Goal: Information Seeking & Learning: Learn about a topic

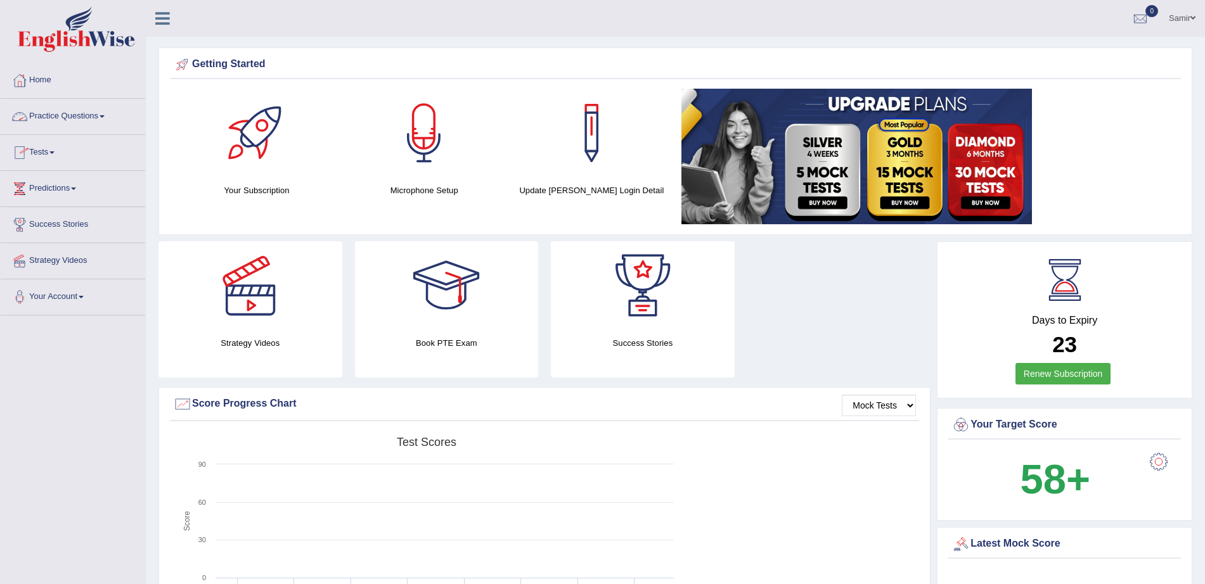
click at [101, 120] on link "Practice Questions" at bounding box center [73, 115] width 144 height 32
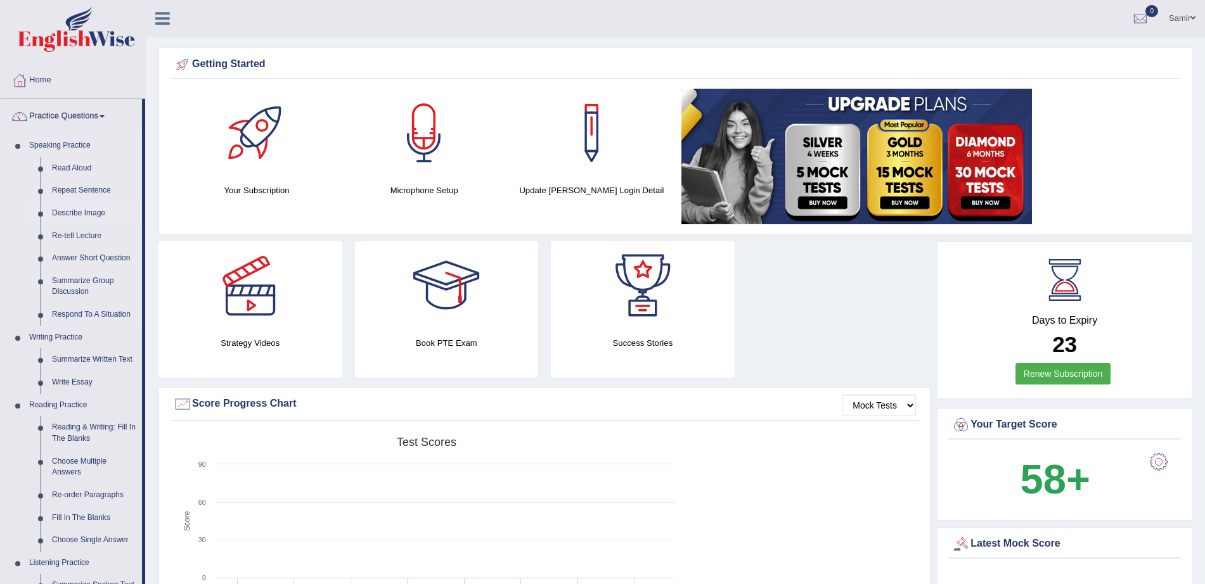
click at [81, 210] on link "Describe Image" at bounding box center [94, 213] width 96 height 23
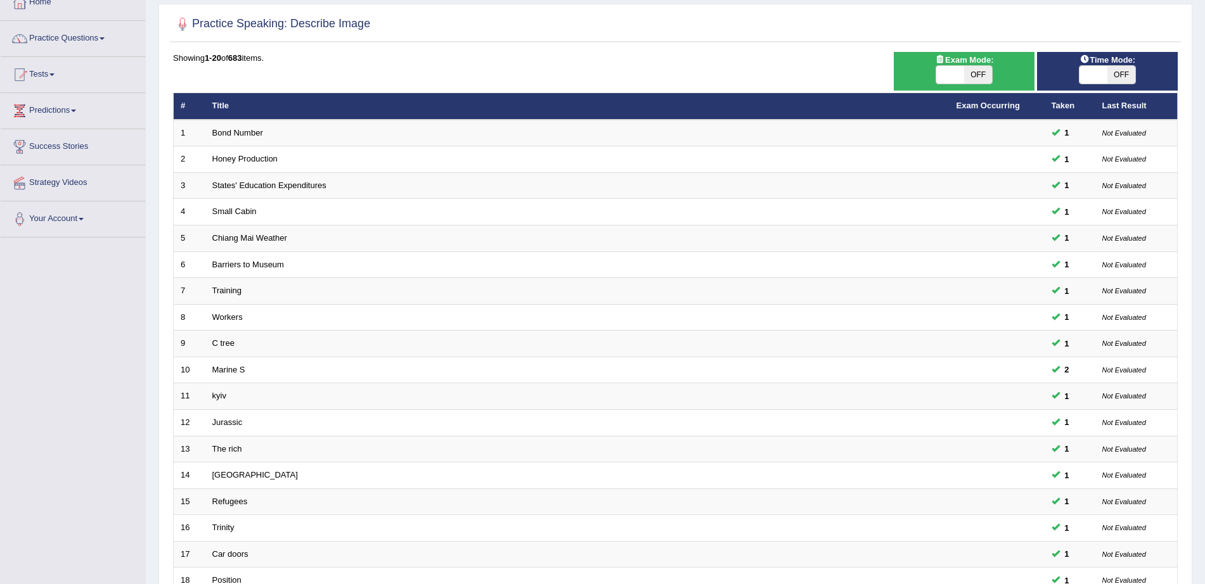
scroll to position [77, 0]
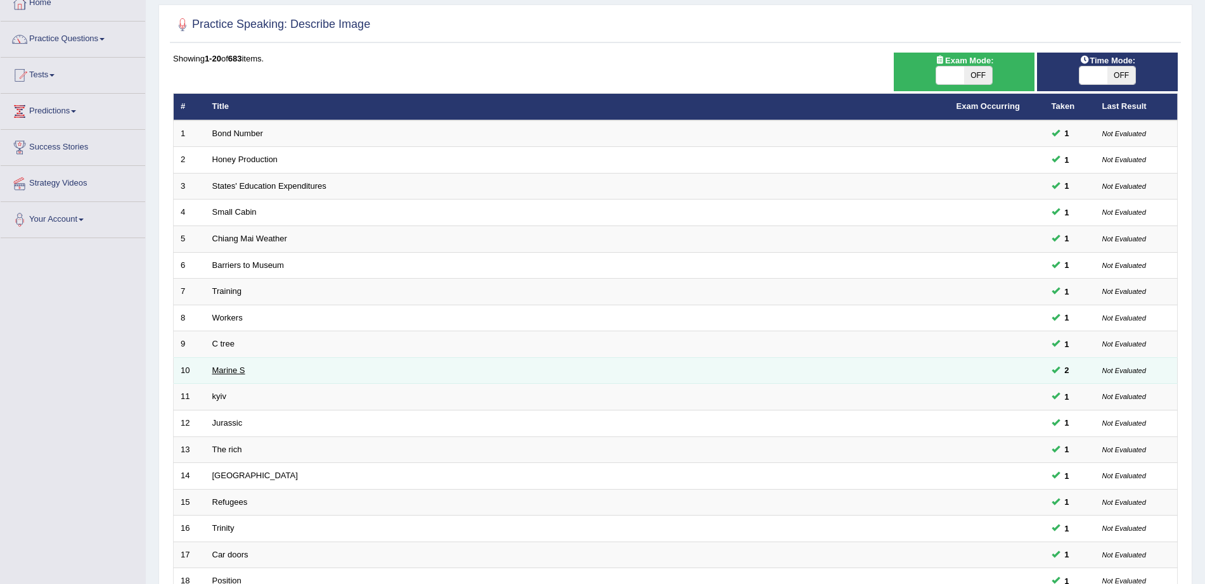
click at [234, 373] on link "Marine S" at bounding box center [228, 371] width 33 height 10
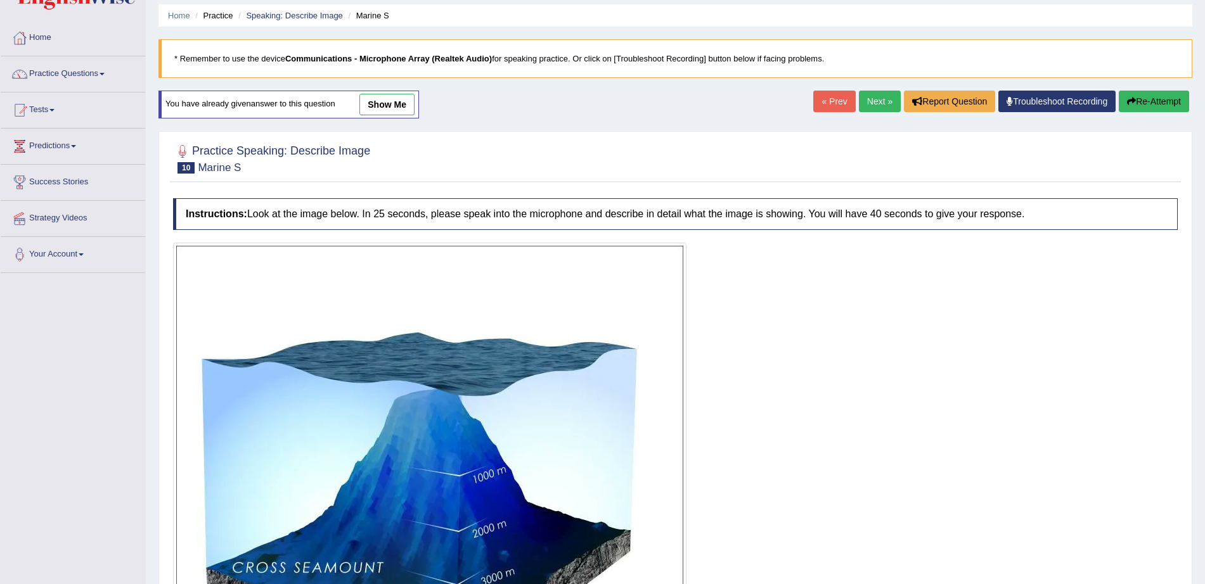
scroll to position [16, 0]
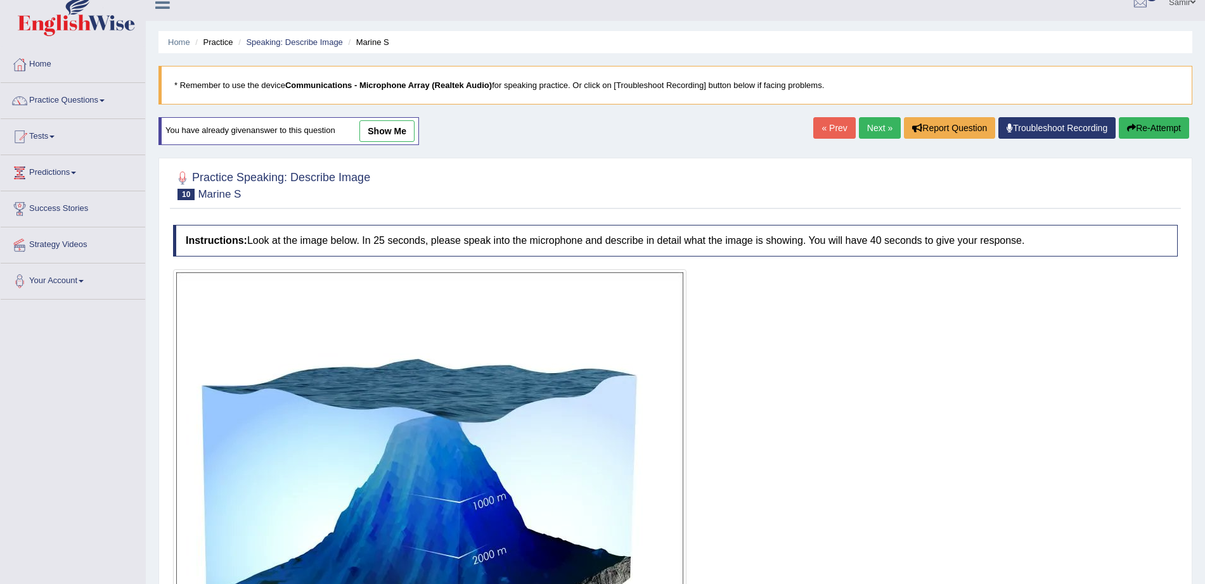
click at [393, 125] on link "show me" at bounding box center [386, 131] width 55 height 22
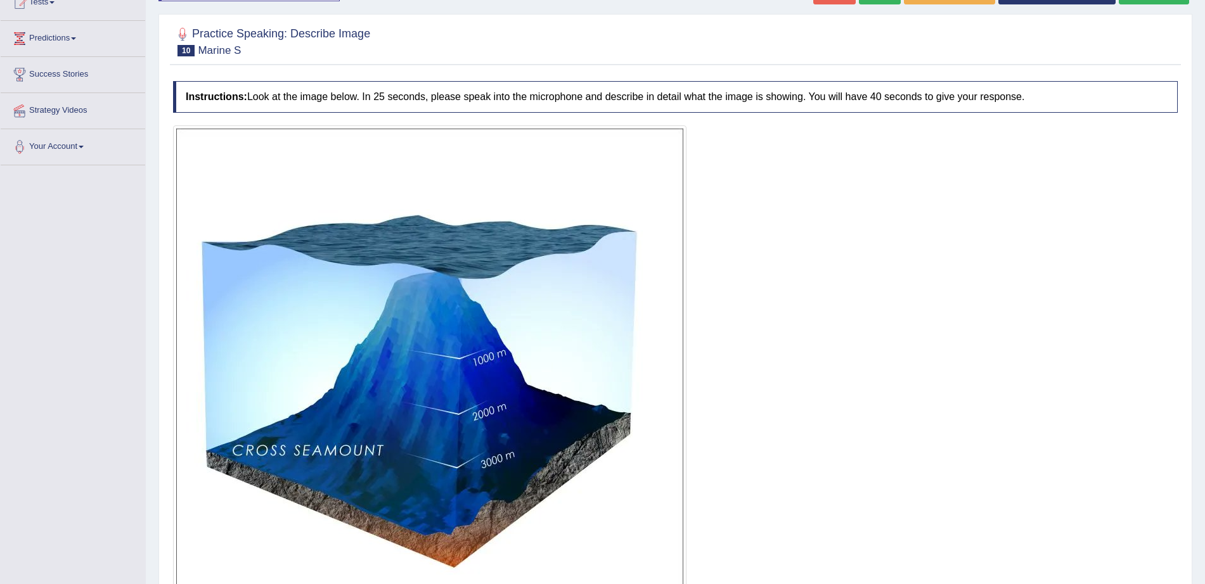
scroll to position [115, 0]
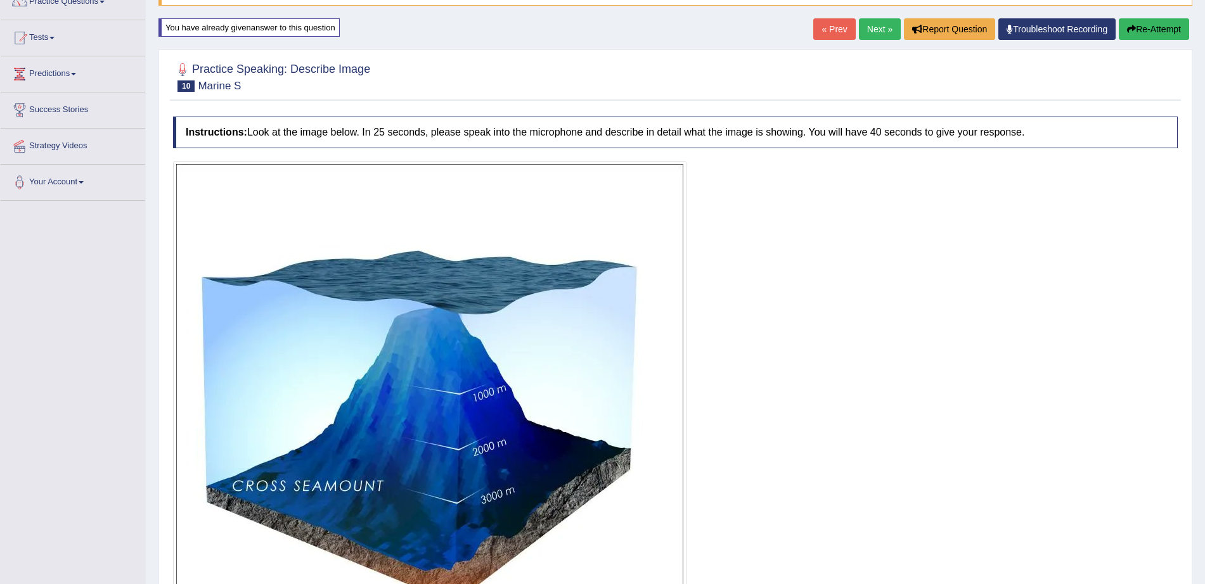
click at [873, 36] on link "Next »" at bounding box center [880, 29] width 42 height 22
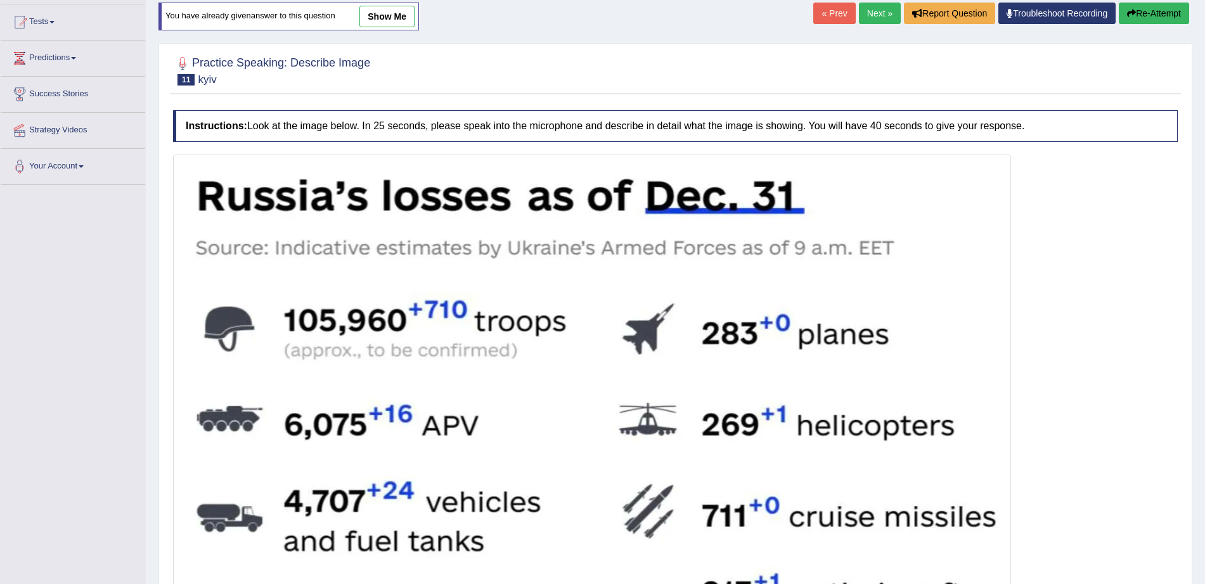
scroll to position [105, 0]
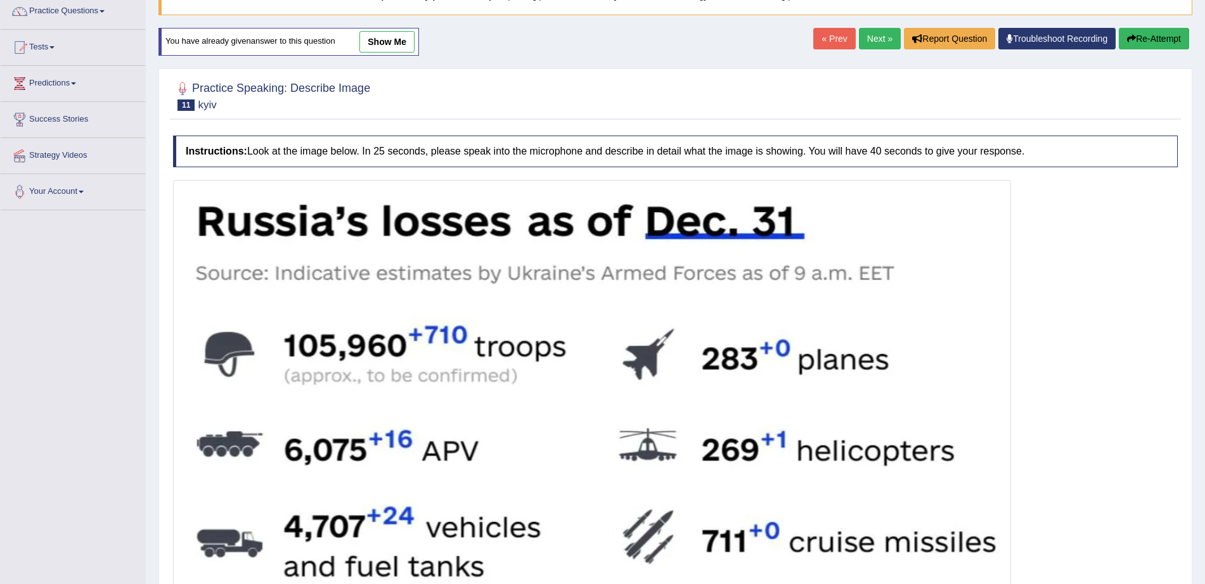
click at [390, 41] on link "show me" at bounding box center [386, 42] width 55 height 22
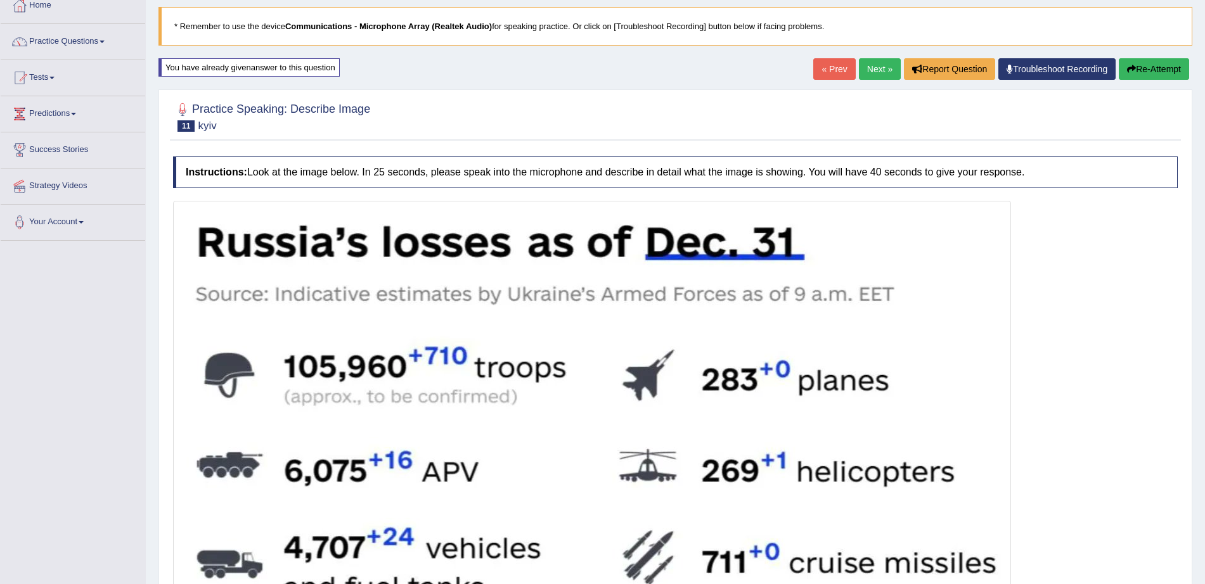
scroll to position [63, 0]
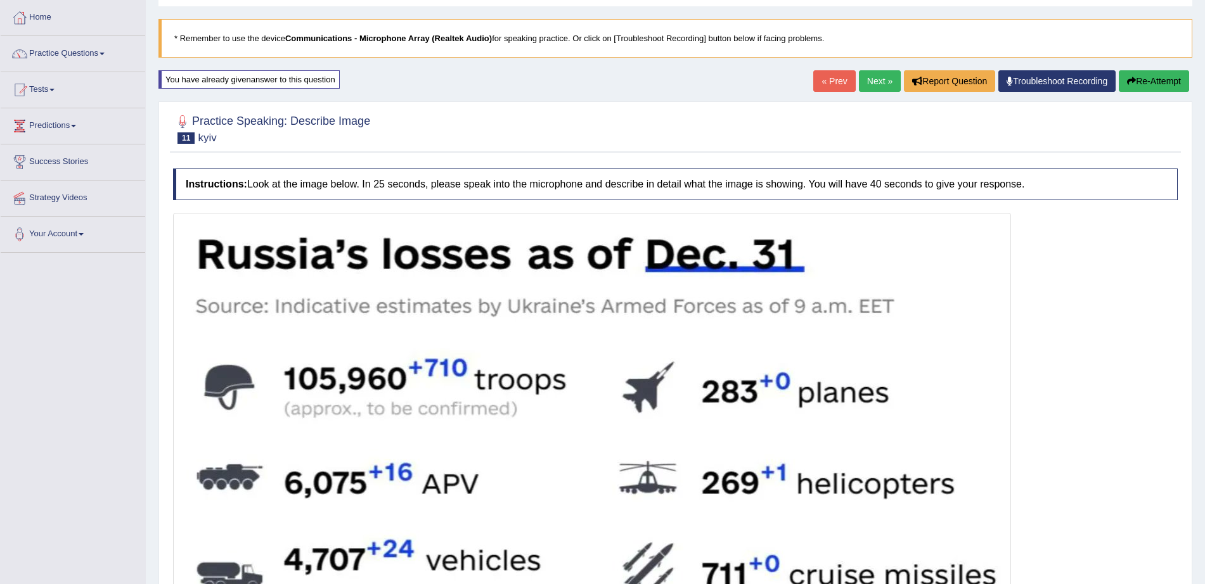
click at [862, 75] on link "Next »" at bounding box center [880, 81] width 42 height 22
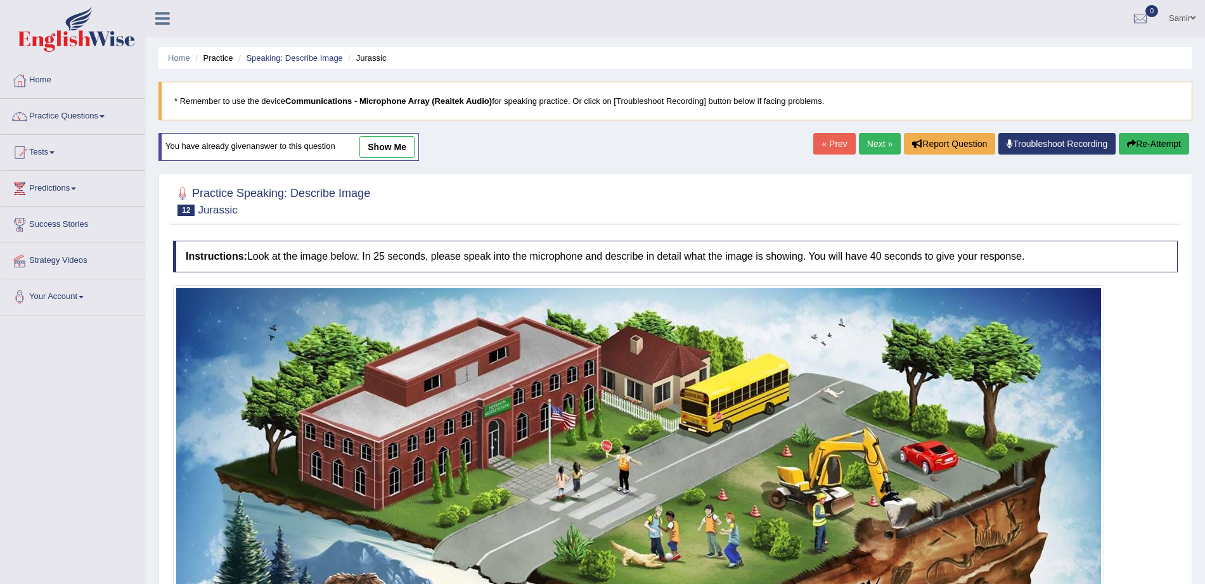
scroll to position [221, 0]
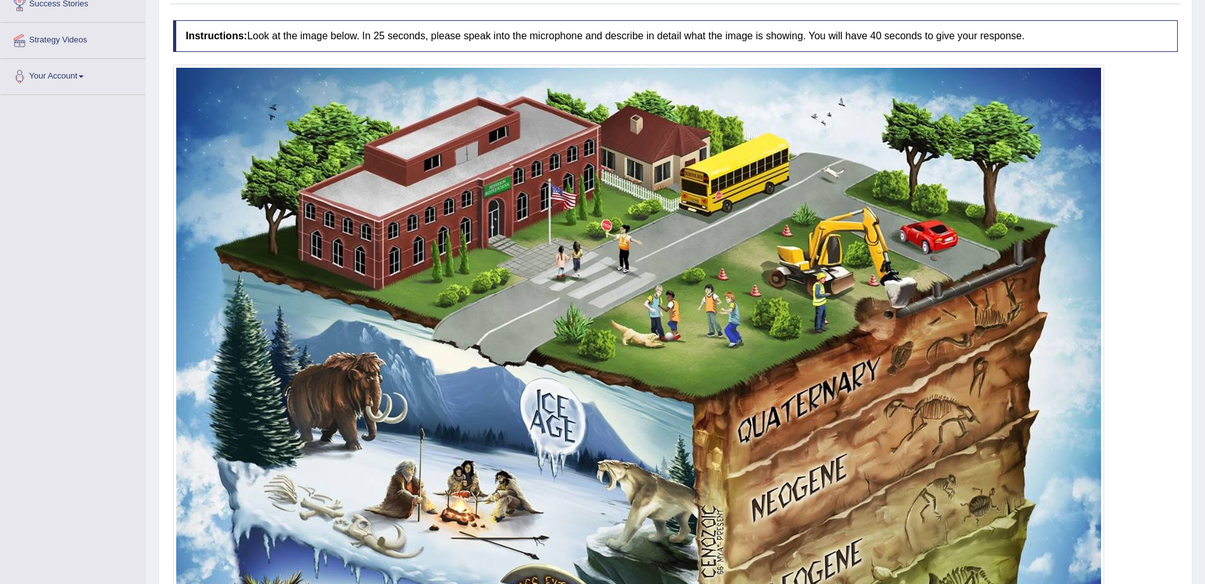
drag, startPoint x: 1216, startPoint y: 278, endPoint x: 1216, endPoint y: 199, distance: 78.6
click at [1204, 199] on html "Toggle navigation Home Practice Questions Speaking Practice Read Aloud Repeat S…" at bounding box center [602, 71] width 1205 height 584
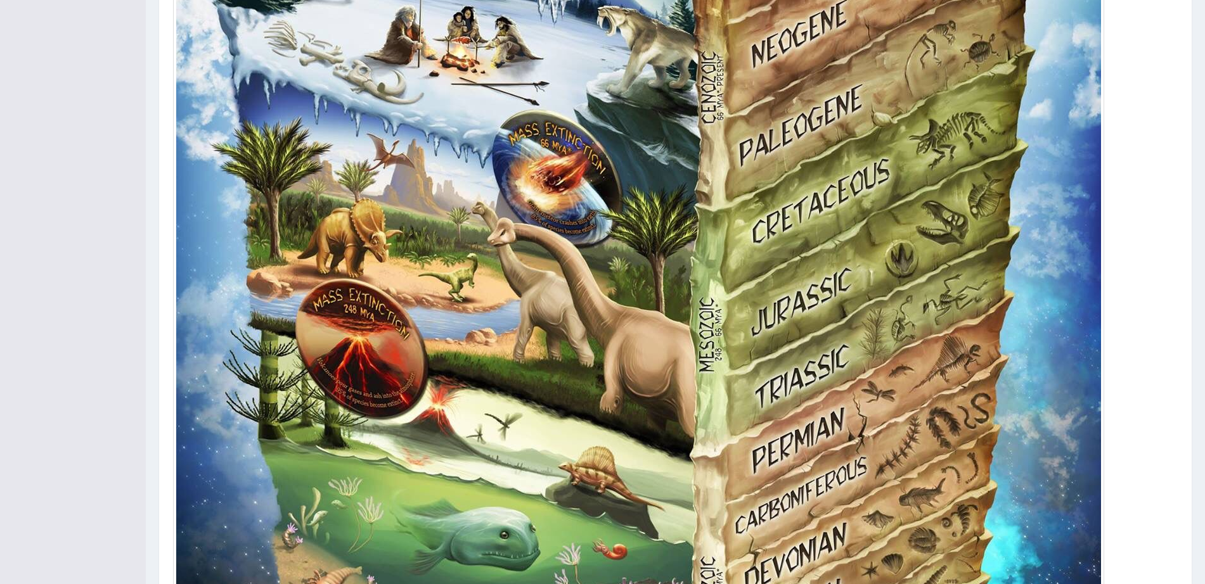
scroll to position [105, 0]
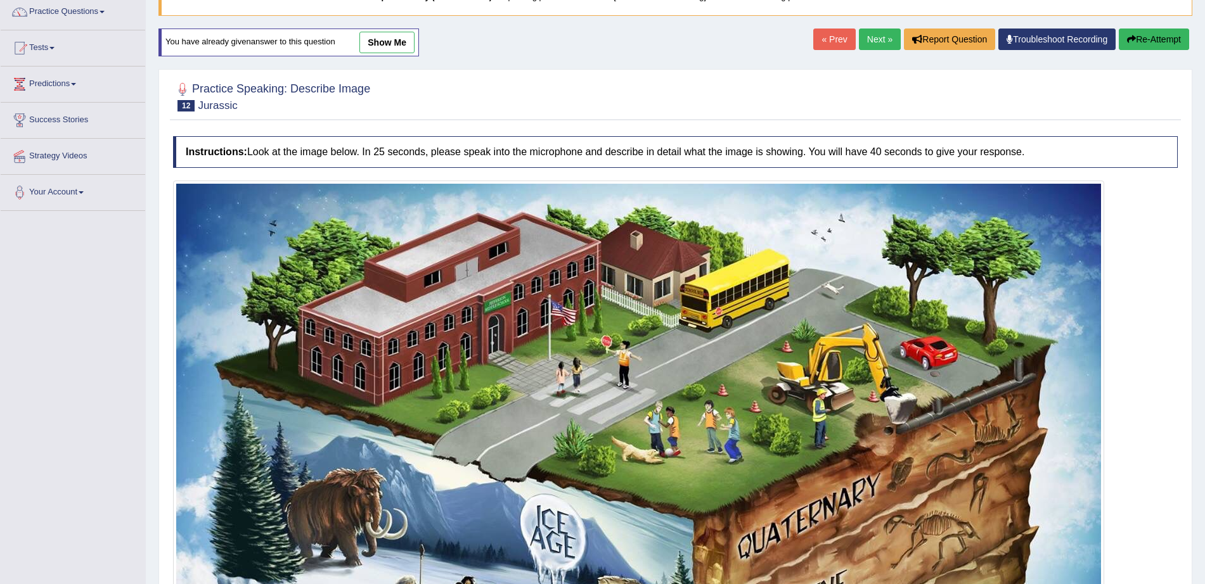
click at [870, 38] on link "Next »" at bounding box center [880, 40] width 42 height 22
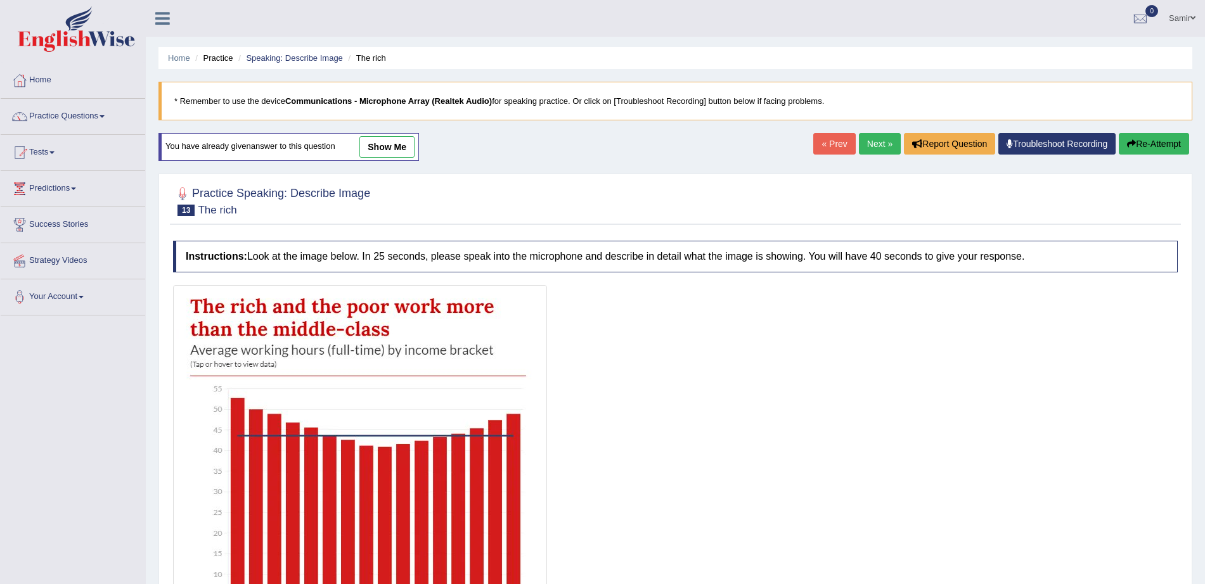
click at [393, 150] on link "show me" at bounding box center [386, 147] width 55 height 22
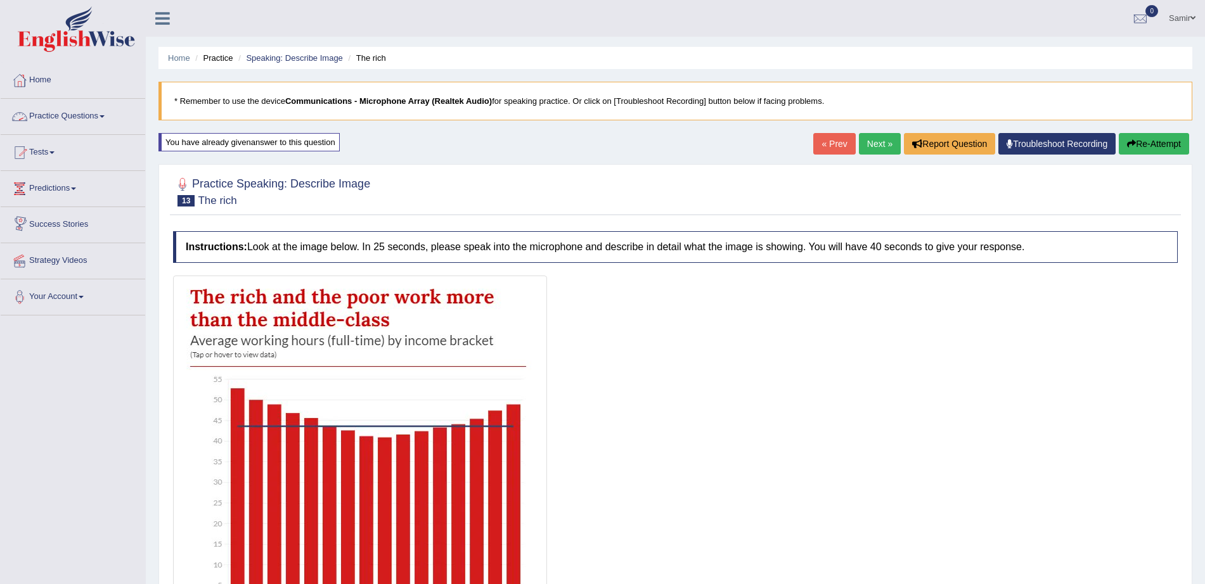
click at [96, 115] on link "Practice Questions" at bounding box center [73, 115] width 144 height 32
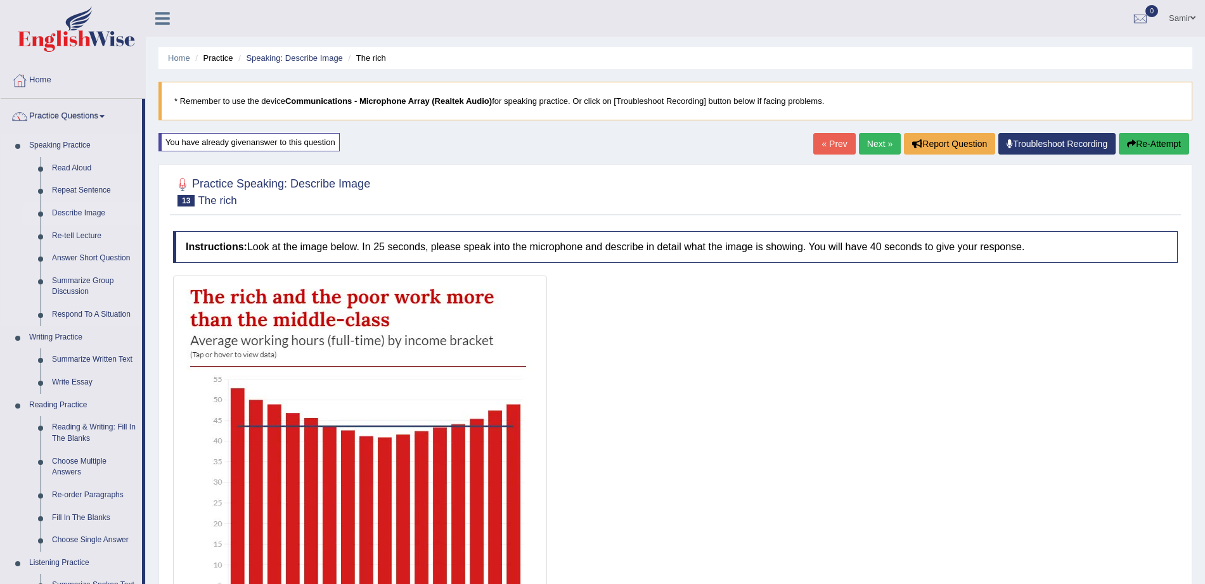
click at [85, 211] on link "Describe Image" at bounding box center [94, 213] width 96 height 23
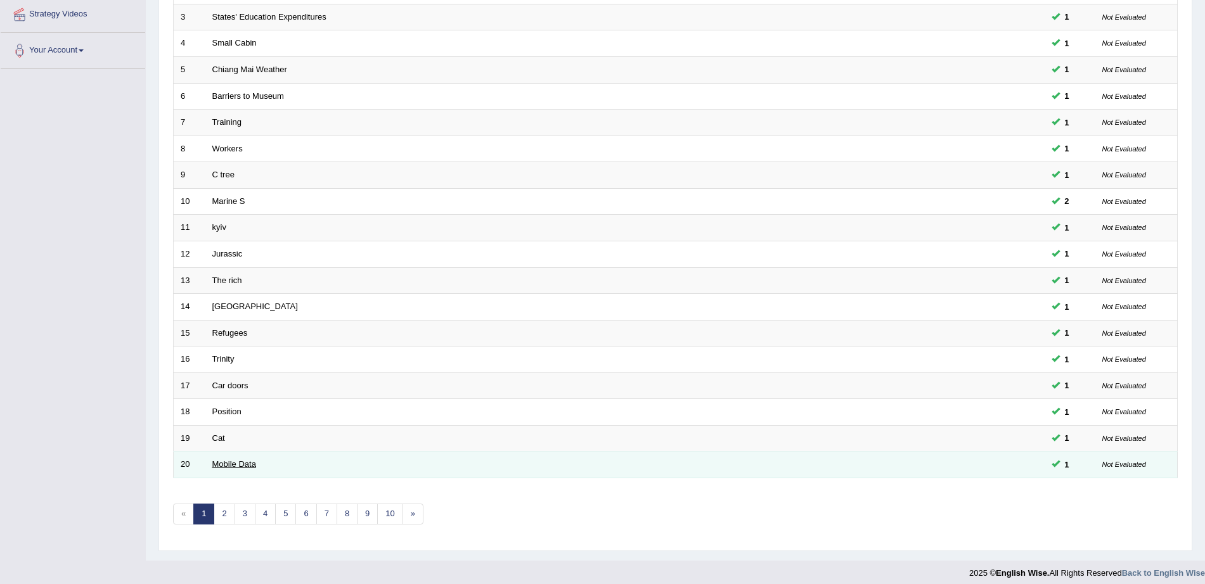
click at [226, 463] on link "Mobile Data" at bounding box center [234, 464] width 44 height 10
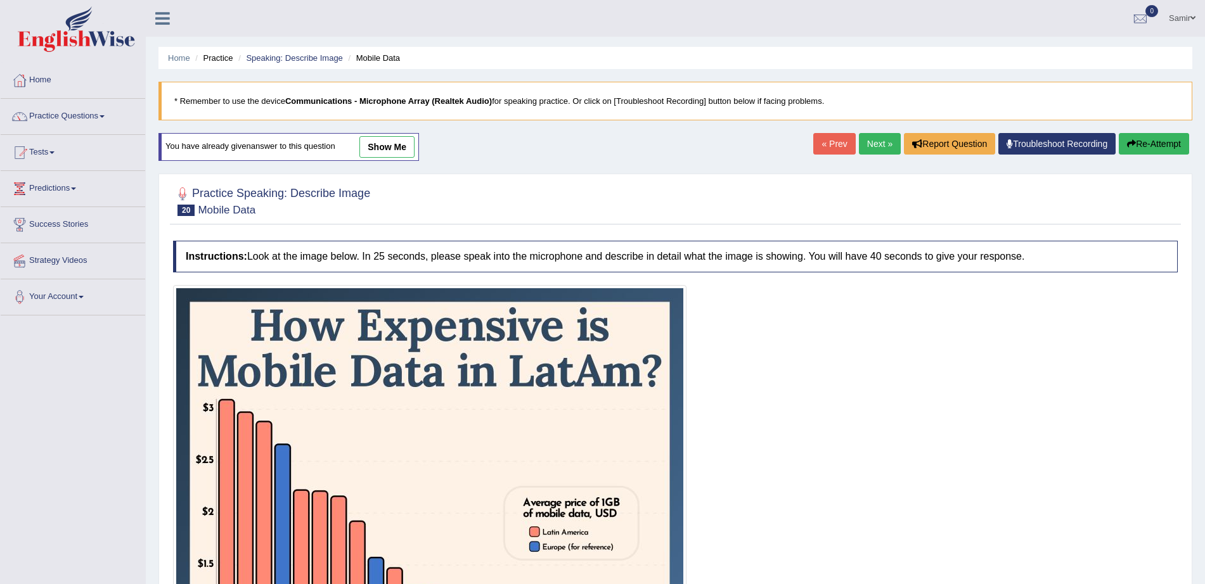
scroll to position [32, 0]
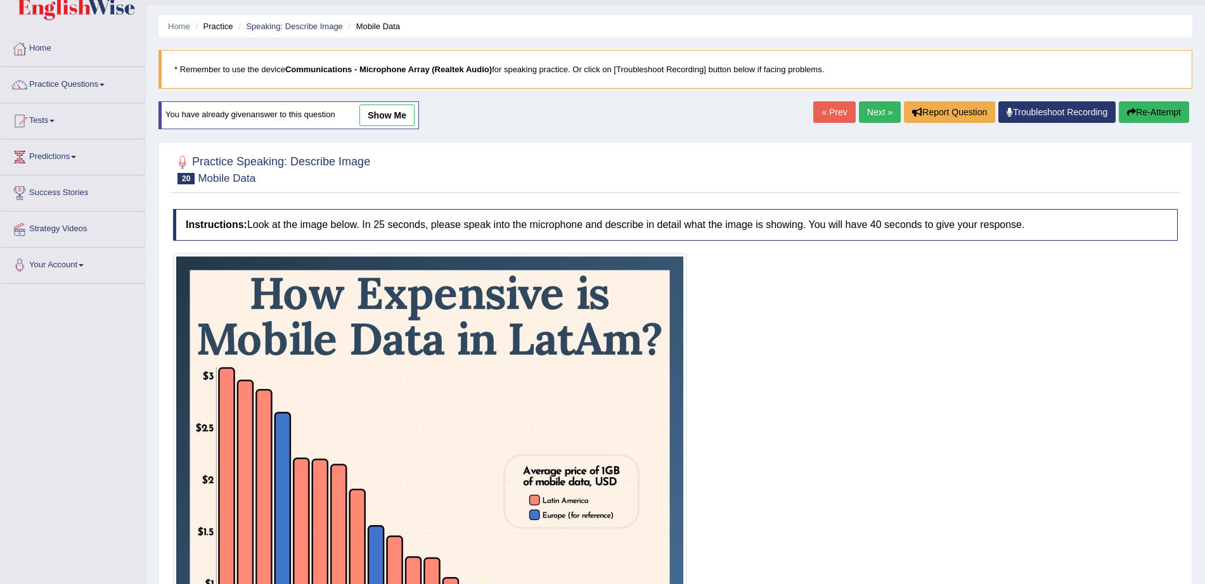
click at [1204, 248] on html "Toggle navigation Home Practice Questions Speaking Practice Read Aloud Repeat S…" at bounding box center [602, 260] width 1205 height 584
click at [390, 123] on link "show me" at bounding box center [386, 116] width 55 height 22
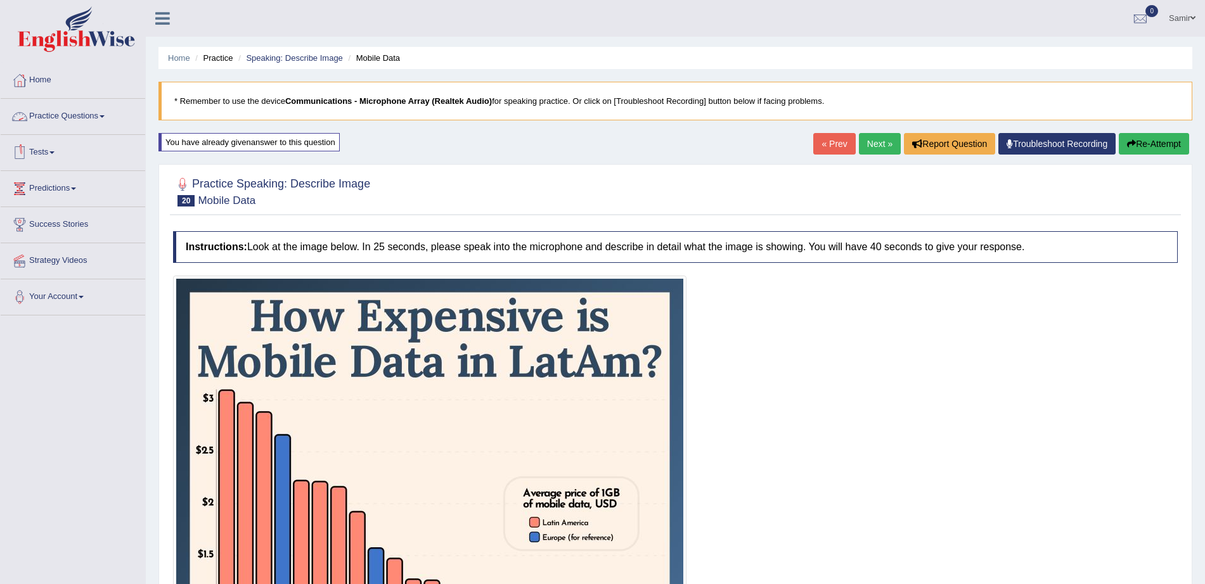
click at [87, 103] on link "Practice Questions" at bounding box center [73, 115] width 144 height 32
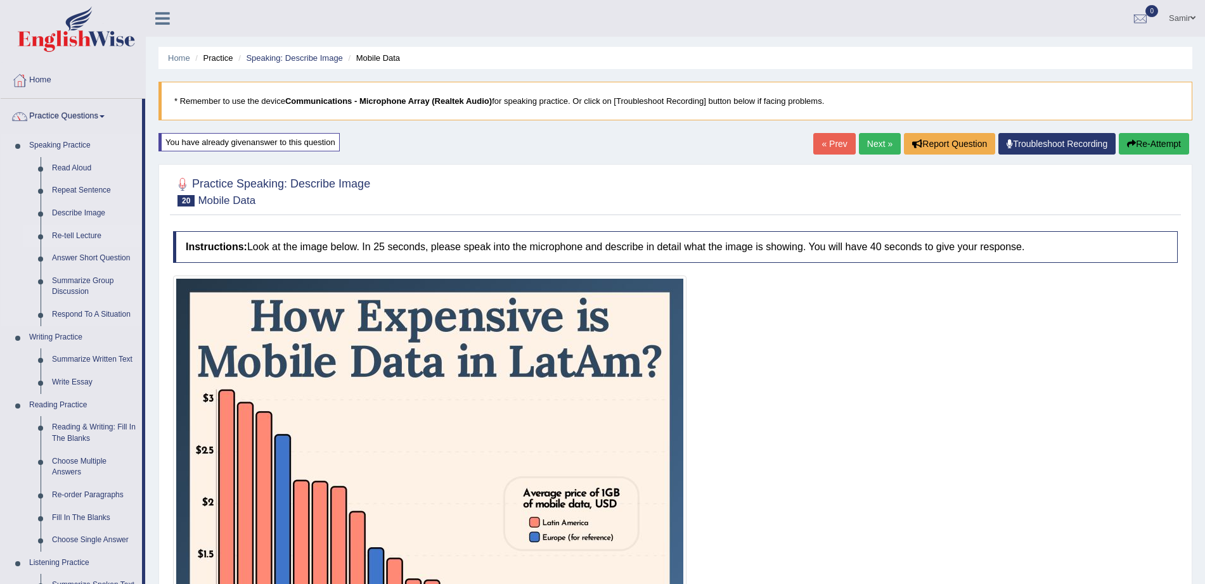
click at [81, 240] on link "Re-tell Lecture" at bounding box center [94, 236] width 96 height 23
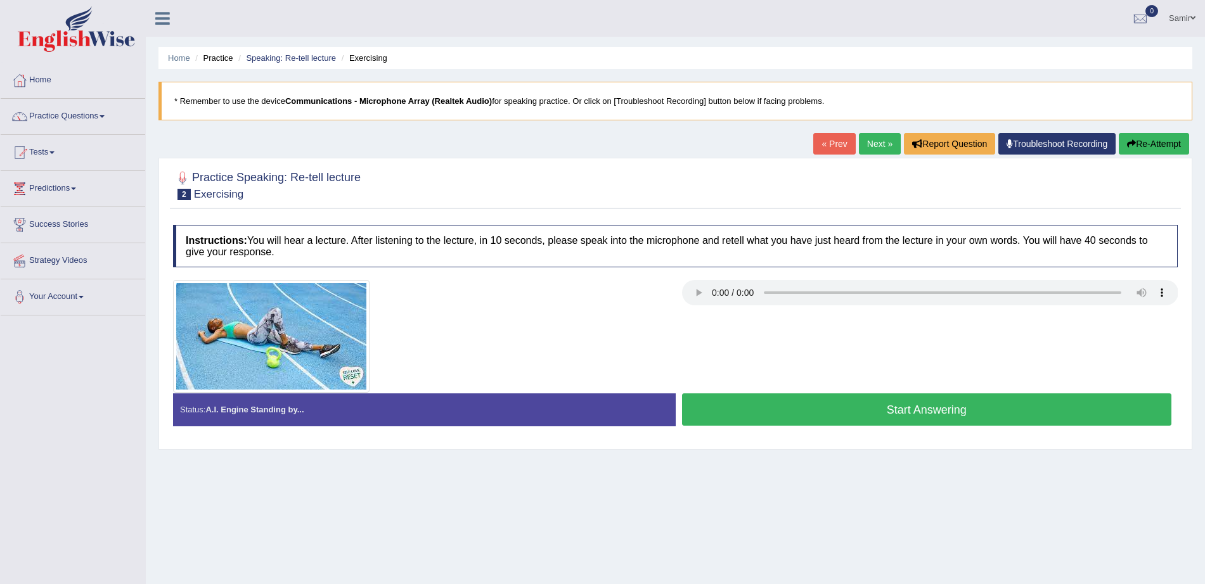
click at [815, 414] on button "Start Answering" at bounding box center [927, 409] width 490 height 32
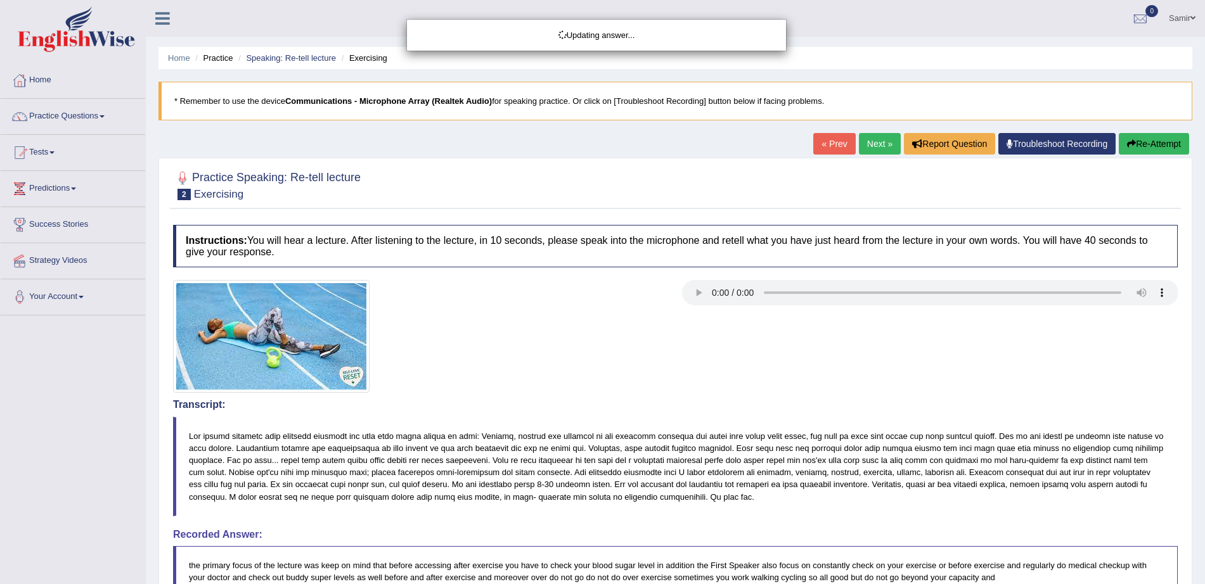
drag, startPoint x: 1216, startPoint y: 402, endPoint x: 1216, endPoint y: 461, distance: 58.9
click at [1204, 461] on html "Toggle navigation Home Practice Questions Speaking Practice Read Aloud Repeat S…" at bounding box center [602, 292] width 1205 height 584
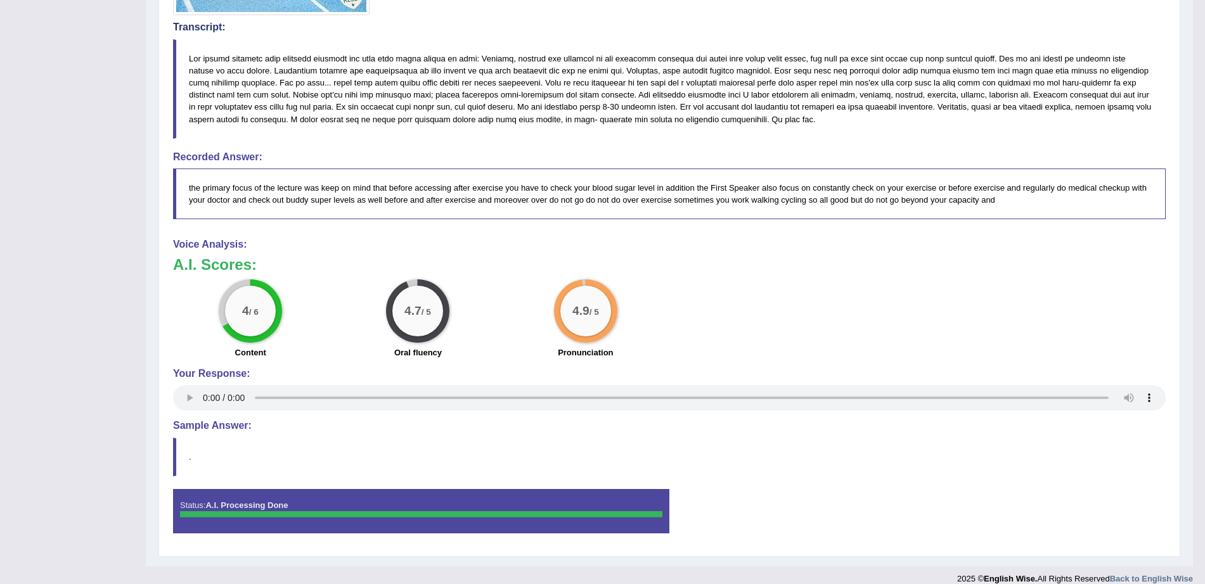
scroll to position [377, 0]
drag, startPoint x: 1197, startPoint y: 385, endPoint x: 1196, endPoint y: 191, distance: 193.9
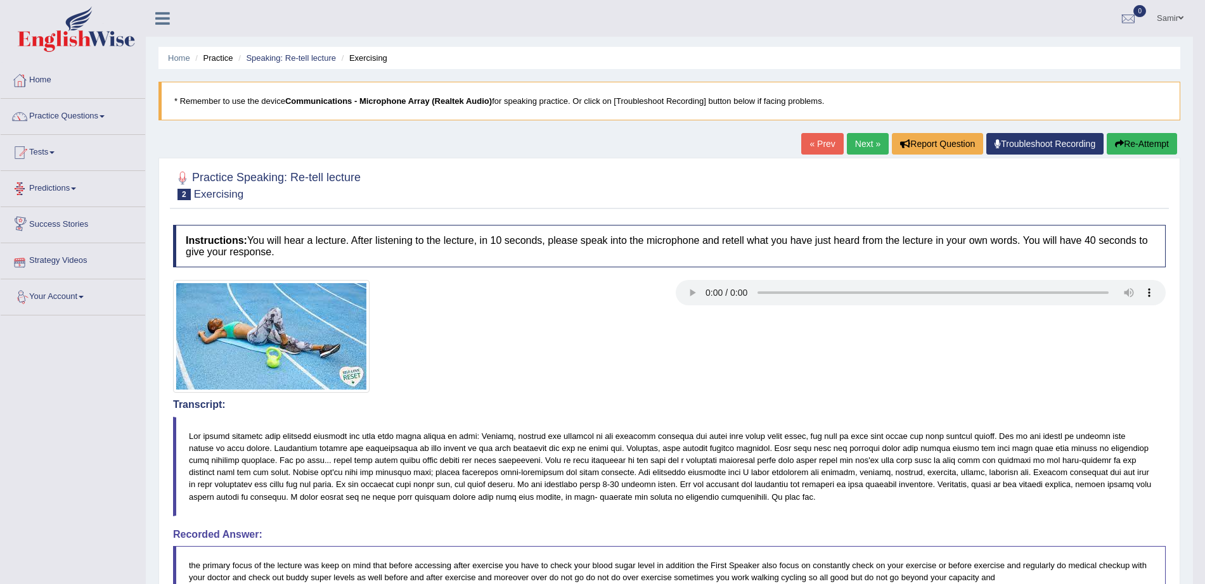
click at [65, 196] on link "Predictions" at bounding box center [73, 187] width 144 height 32
drag, startPoint x: 144, startPoint y: 219, endPoint x: 144, endPoint y: 227, distance: 7.6
click at [144, 227] on li "Predictions Latest Predictions" at bounding box center [73, 200] width 144 height 59
click at [61, 201] on link "Predictions" at bounding box center [73, 187] width 144 height 32
drag, startPoint x: 144, startPoint y: 218, endPoint x: 144, endPoint y: 231, distance: 13.3
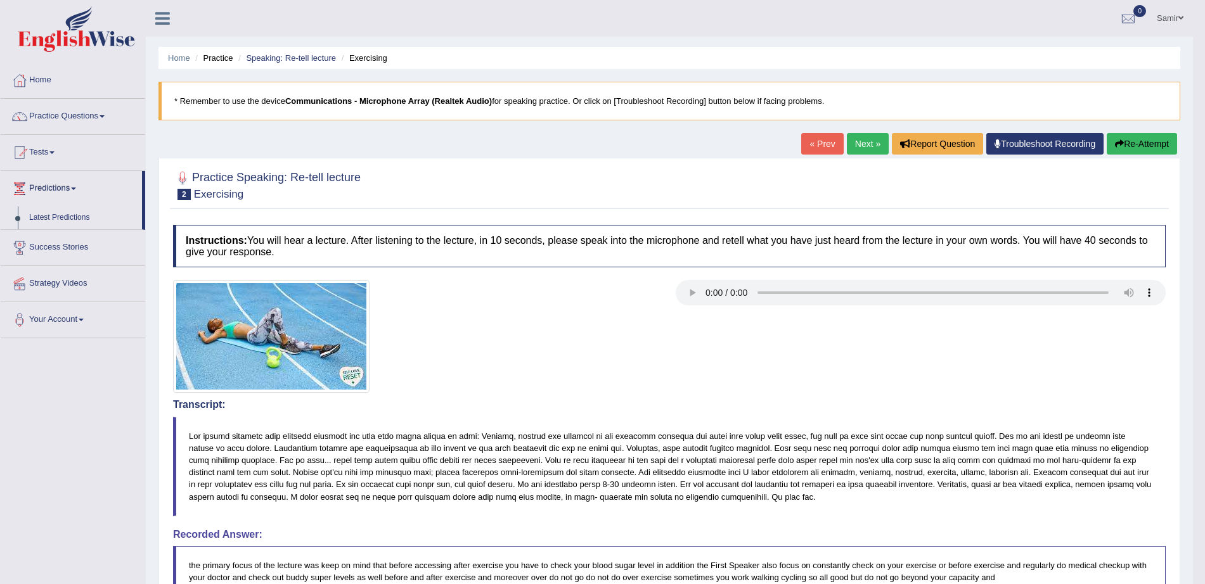
click at [144, 231] on ul "Home Practice Questions Speaking Practice Read Aloud Repeat Sentence Describe I…" at bounding box center [73, 201] width 144 height 276
click at [74, 182] on link "Predictions" at bounding box center [71, 187] width 141 height 32
click at [108, 114] on link "Practice Questions" at bounding box center [73, 115] width 144 height 32
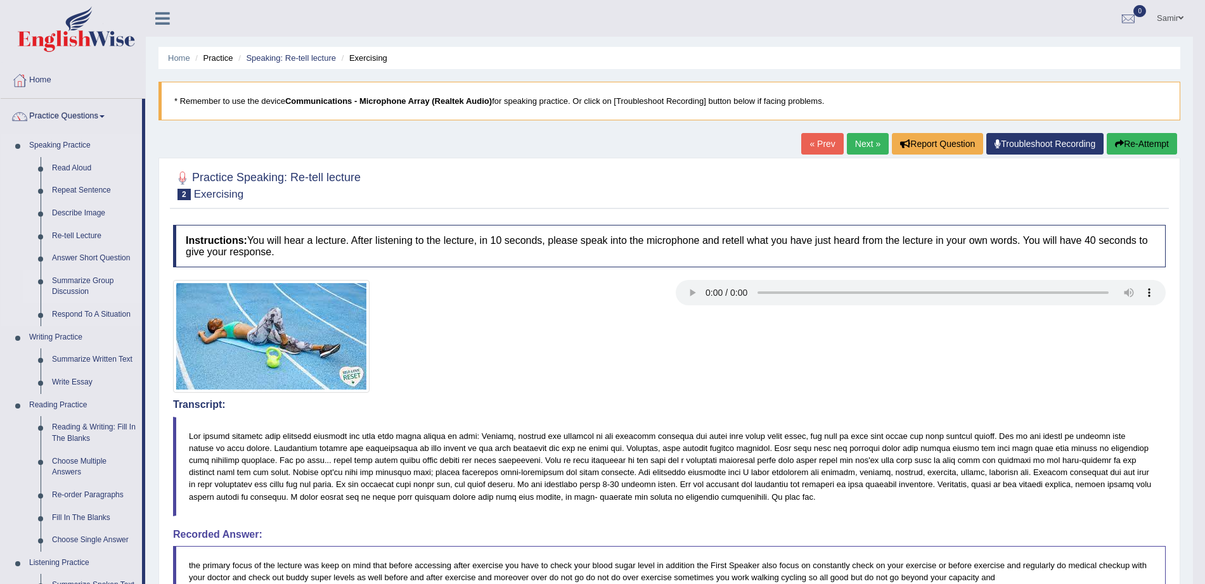
click at [72, 283] on link "Summarize Group Discussion" at bounding box center [94, 287] width 96 height 34
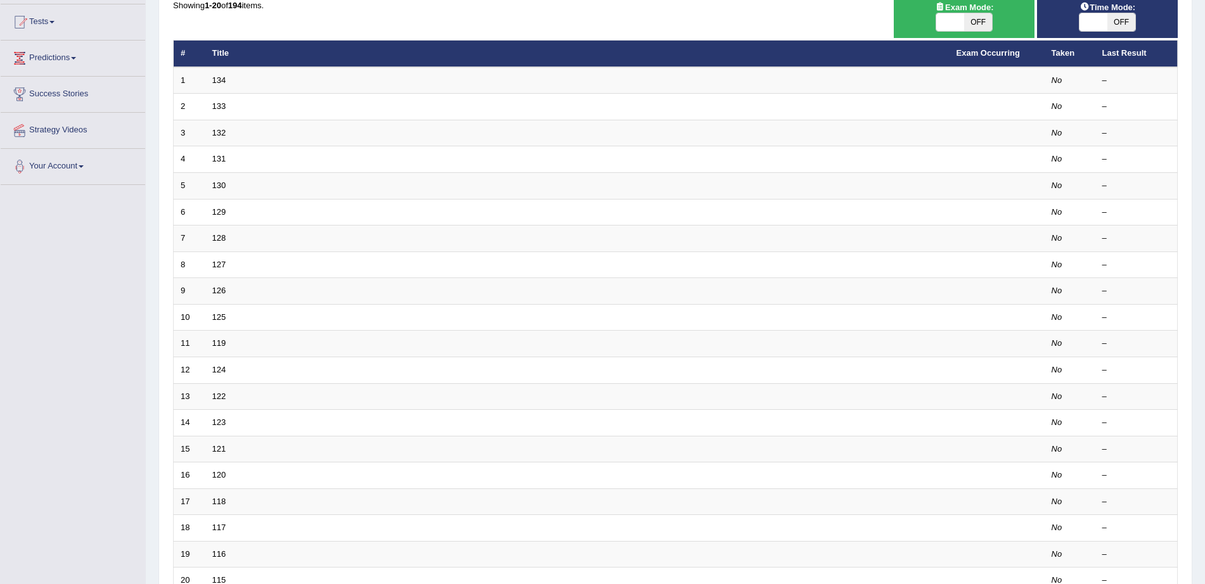
scroll to position [255, 0]
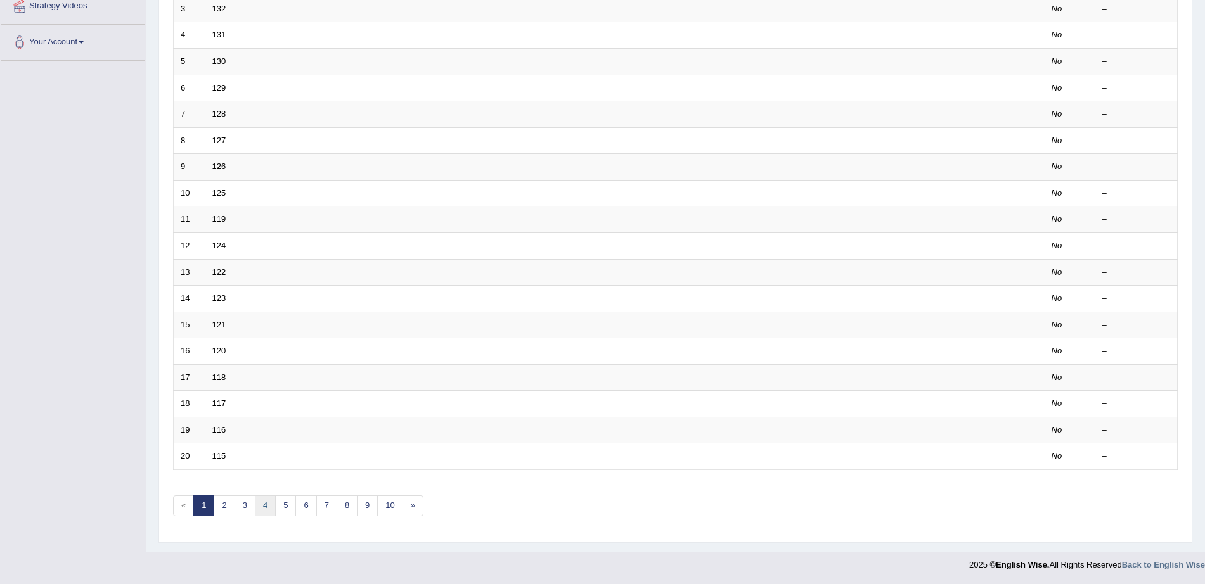
click at [262, 507] on link "4" at bounding box center [265, 506] width 21 height 21
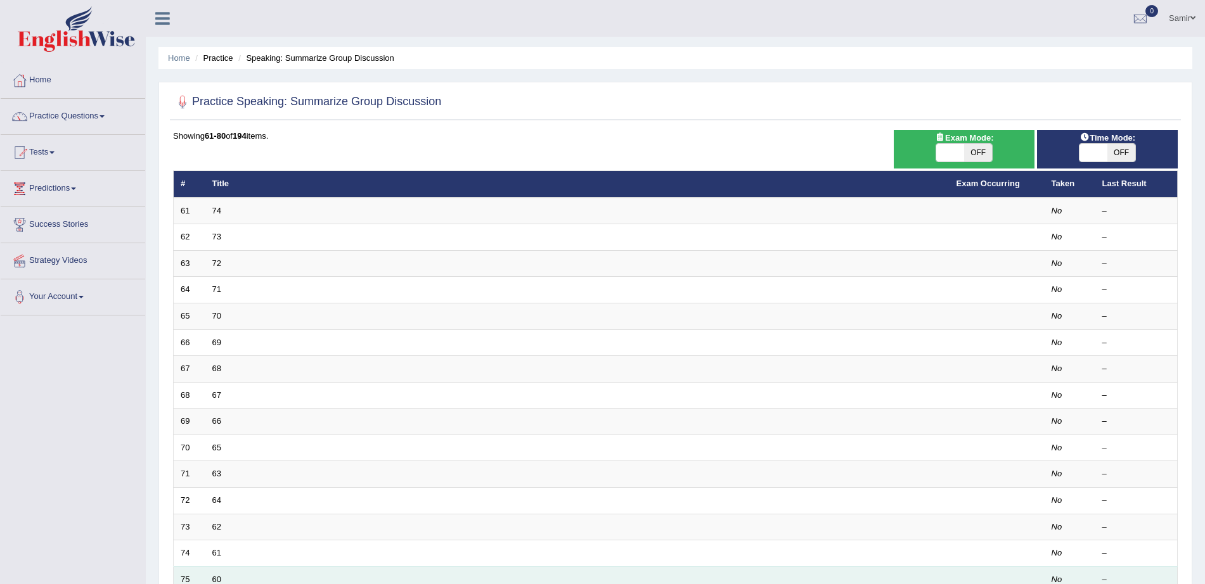
click at [218, 572] on td "60" at bounding box center [577, 579] width 744 height 27
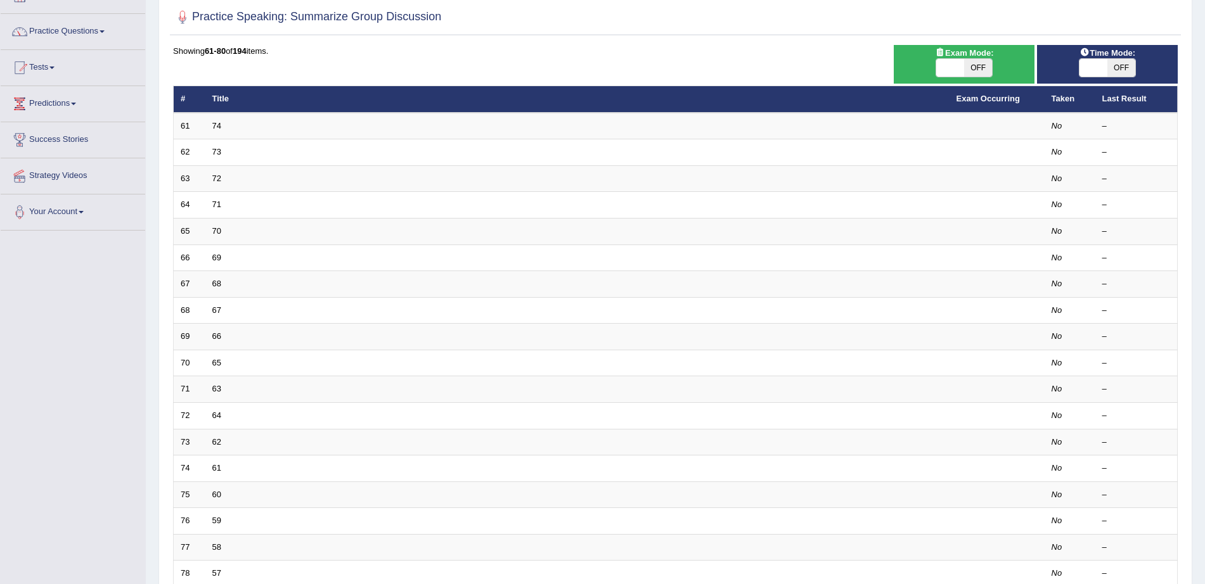
scroll to position [105, 0]
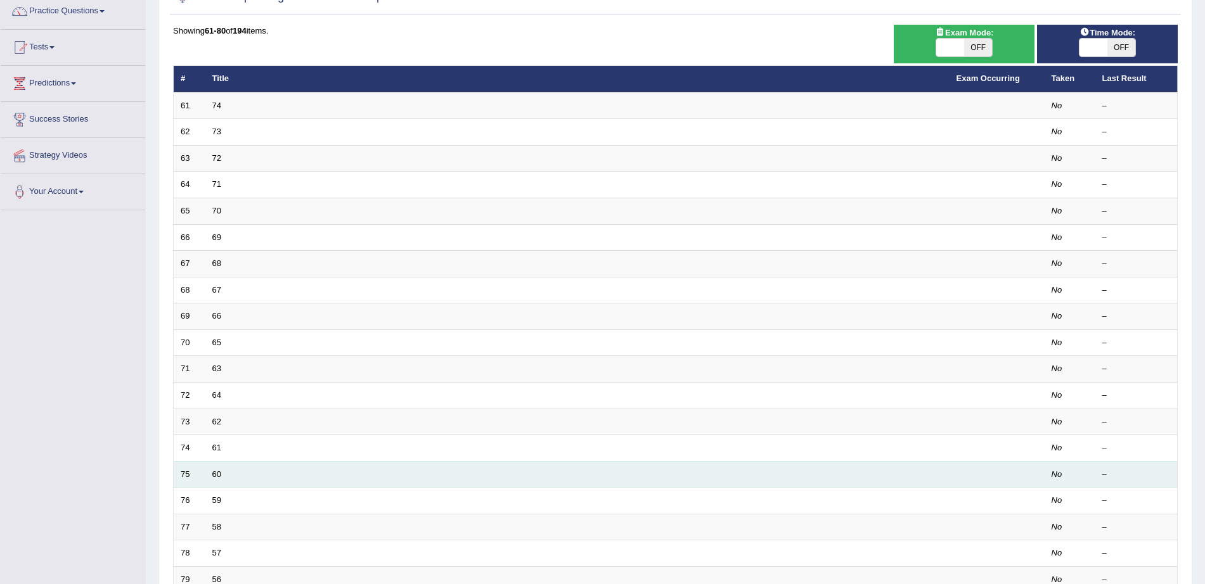
click at [214, 480] on td "60" at bounding box center [577, 474] width 744 height 27
click at [214, 476] on link "60" at bounding box center [216, 475] width 9 height 10
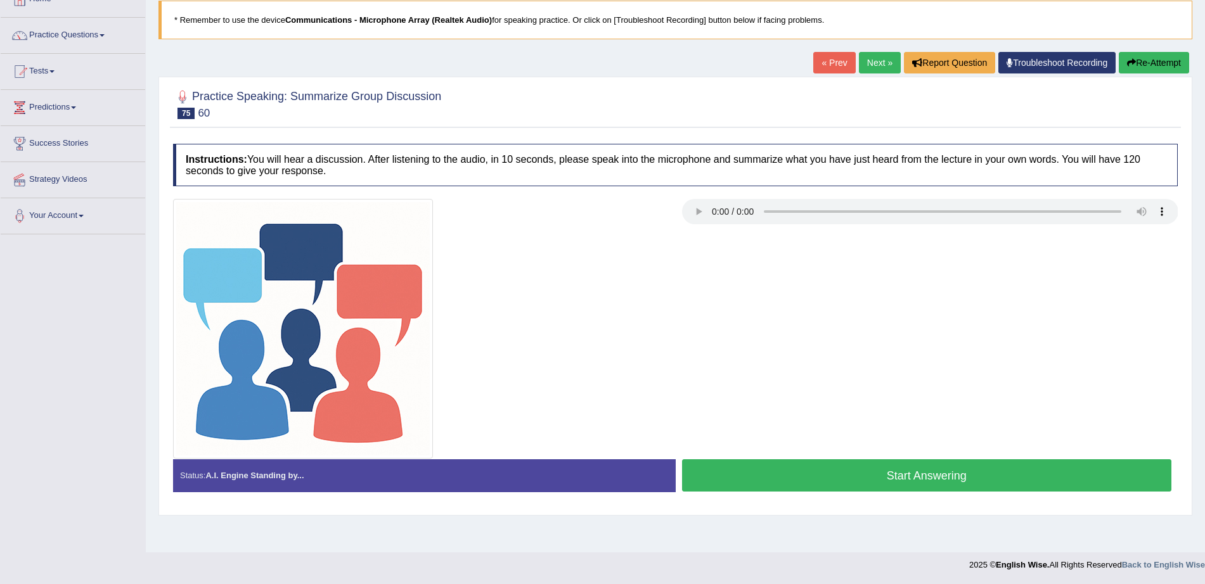
click at [1204, 390] on html "Toggle navigation Home Practice Questions Speaking Practice Read Aloud Repeat S…" at bounding box center [602, 211] width 1205 height 584
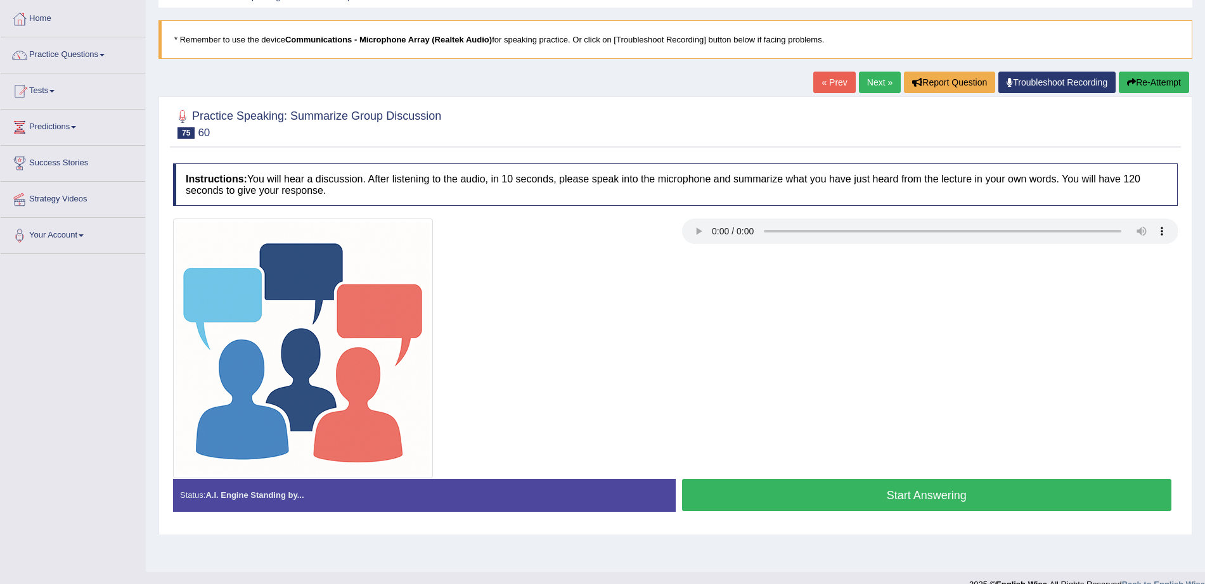
scroll to position [65, 0]
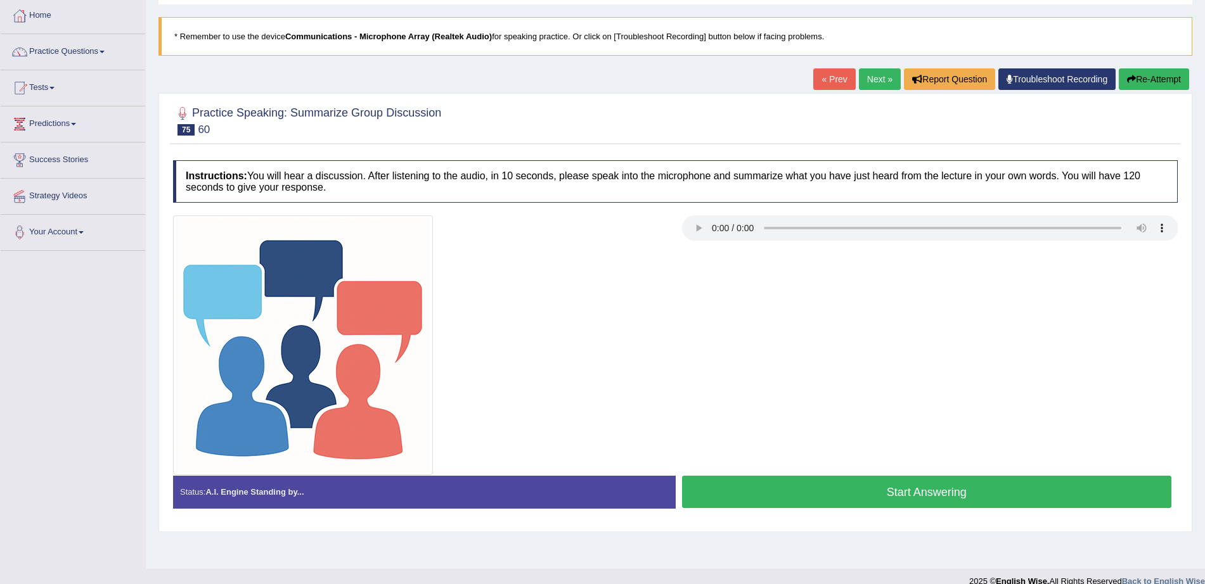
click at [1058, 493] on button "Start Answering" at bounding box center [927, 492] width 490 height 32
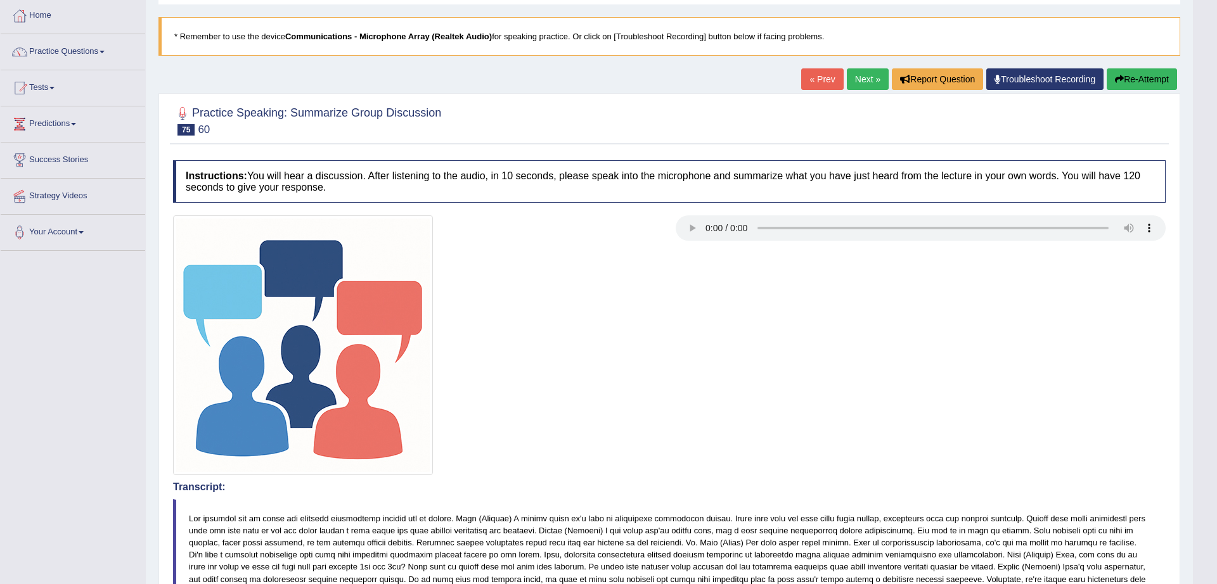
drag, startPoint x: 1216, startPoint y: 280, endPoint x: 1216, endPoint y: 432, distance: 152.1
click at [1204, 432] on body "Toggle navigation Home Practice Questions Speaking Practice Read Aloud Repeat S…" at bounding box center [608, 227] width 1217 height 584
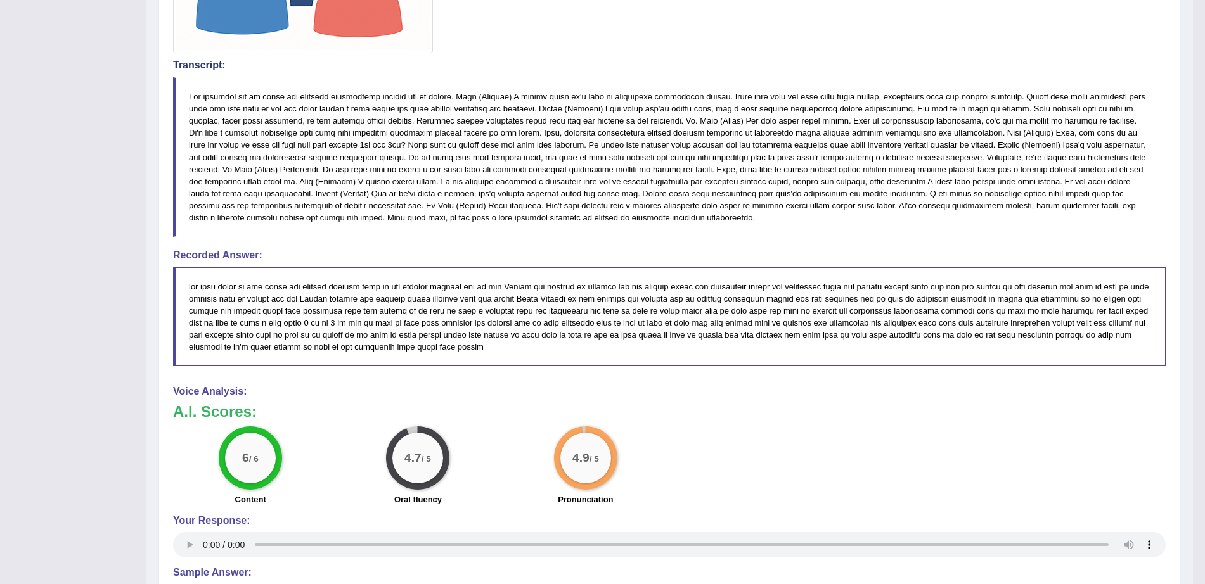
scroll to position [491, 0]
